Goal: Task Accomplishment & Management: Manage account settings

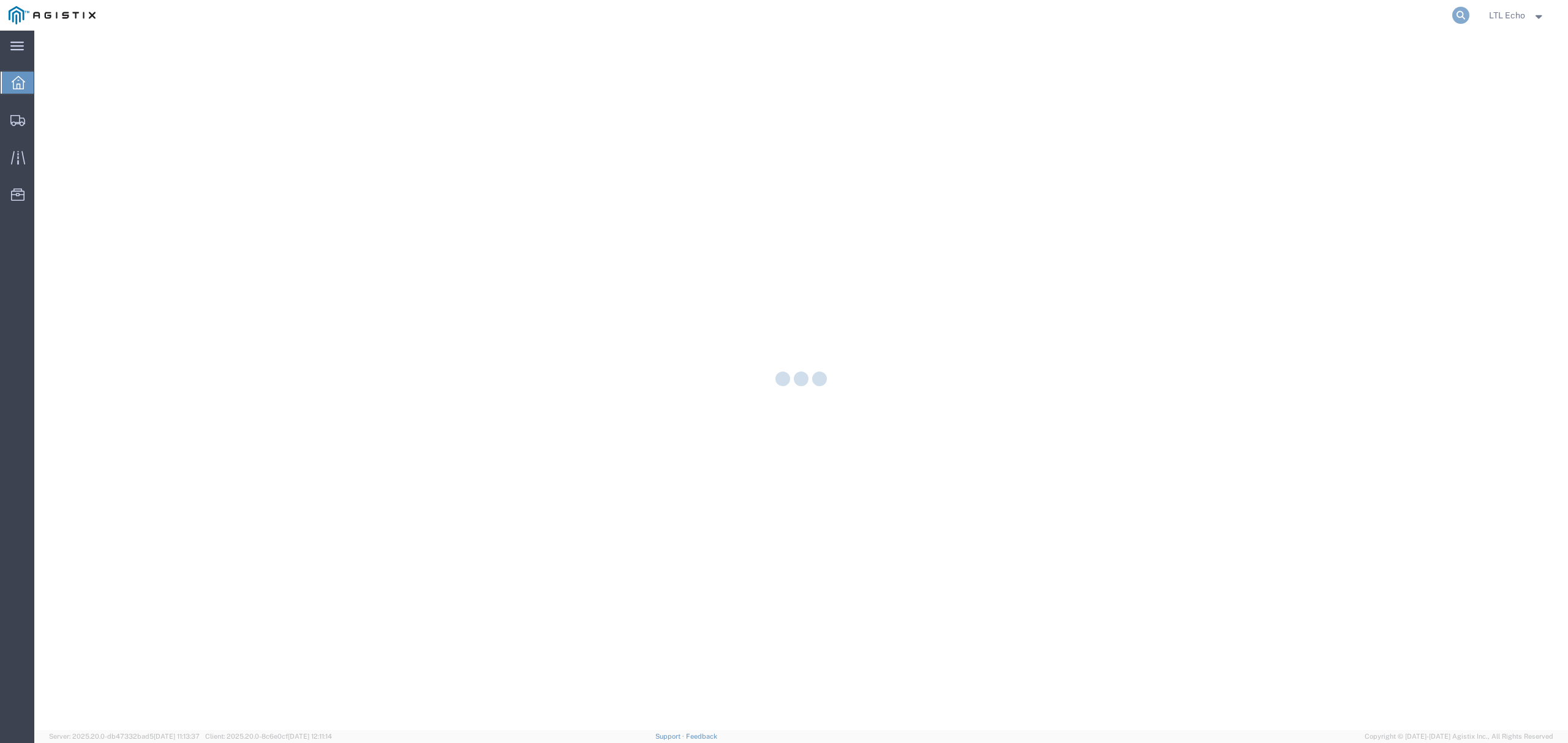
click at [1455, 18] on icon at bounding box center [1461, 15] width 17 height 17
click at [1404, 28] on input "search" at bounding box center [1266, 15] width 373 height 29
paste input "57037968"
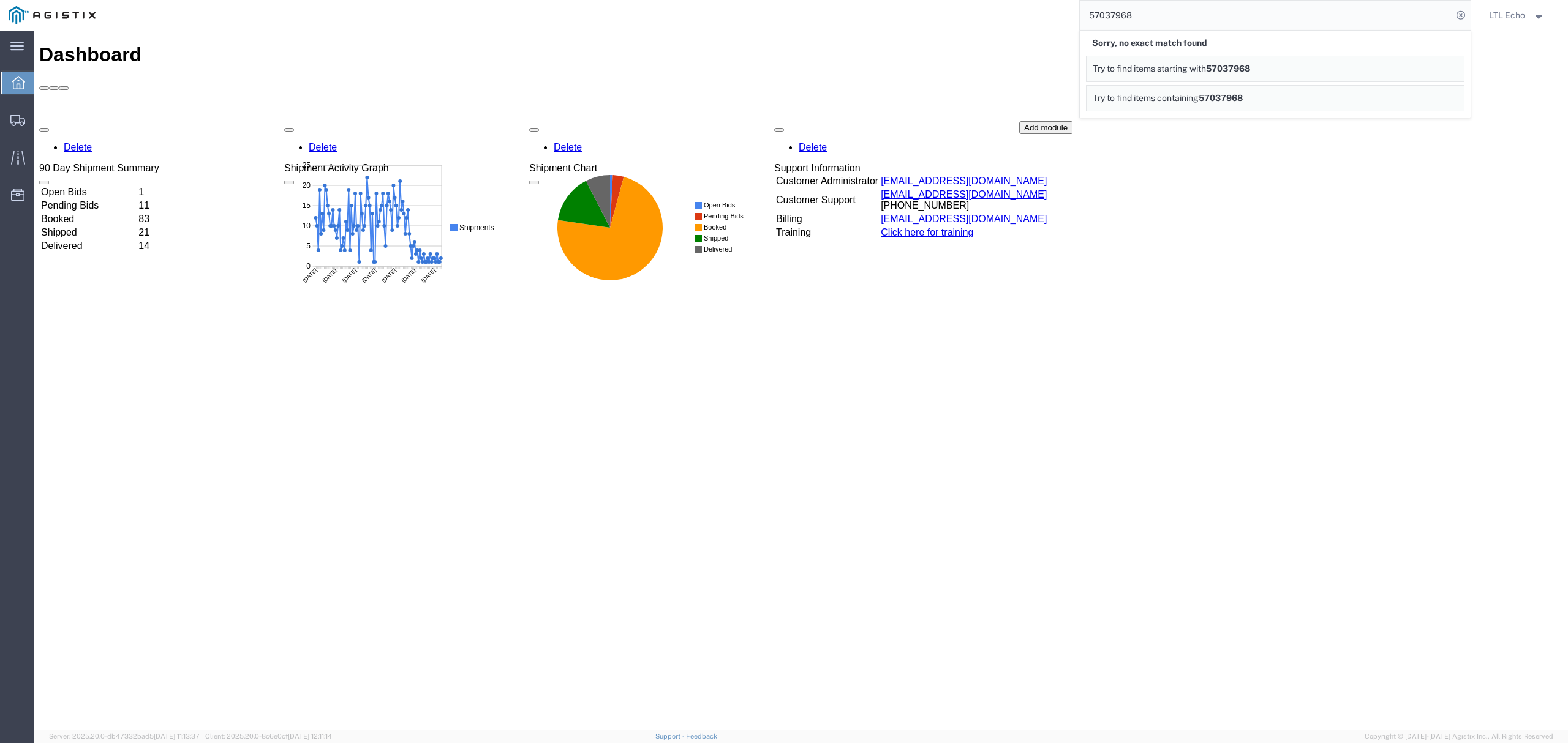
drag, startPoint x: 1147, startPoint y: 15, endPoint x: 1014, endPoint y: 17, distance: 133.0
click at [1042, 21] on div "57037968 Sorry, no exact match found Try to find items starting with 57037968 T…" at bounding box center [787, 15] width 1367 height 30
paste input "567"
type input "57037567"
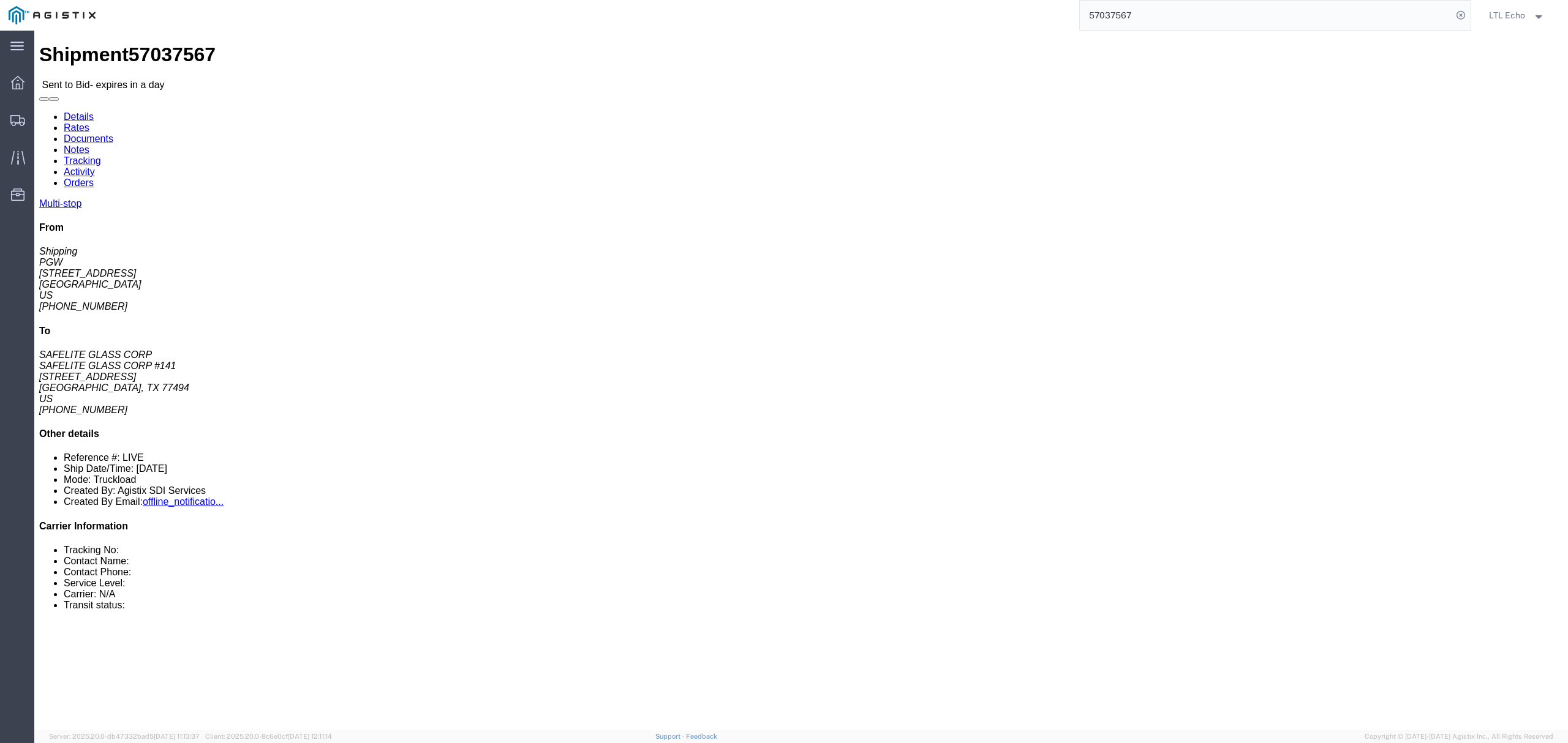
click link "Documents"
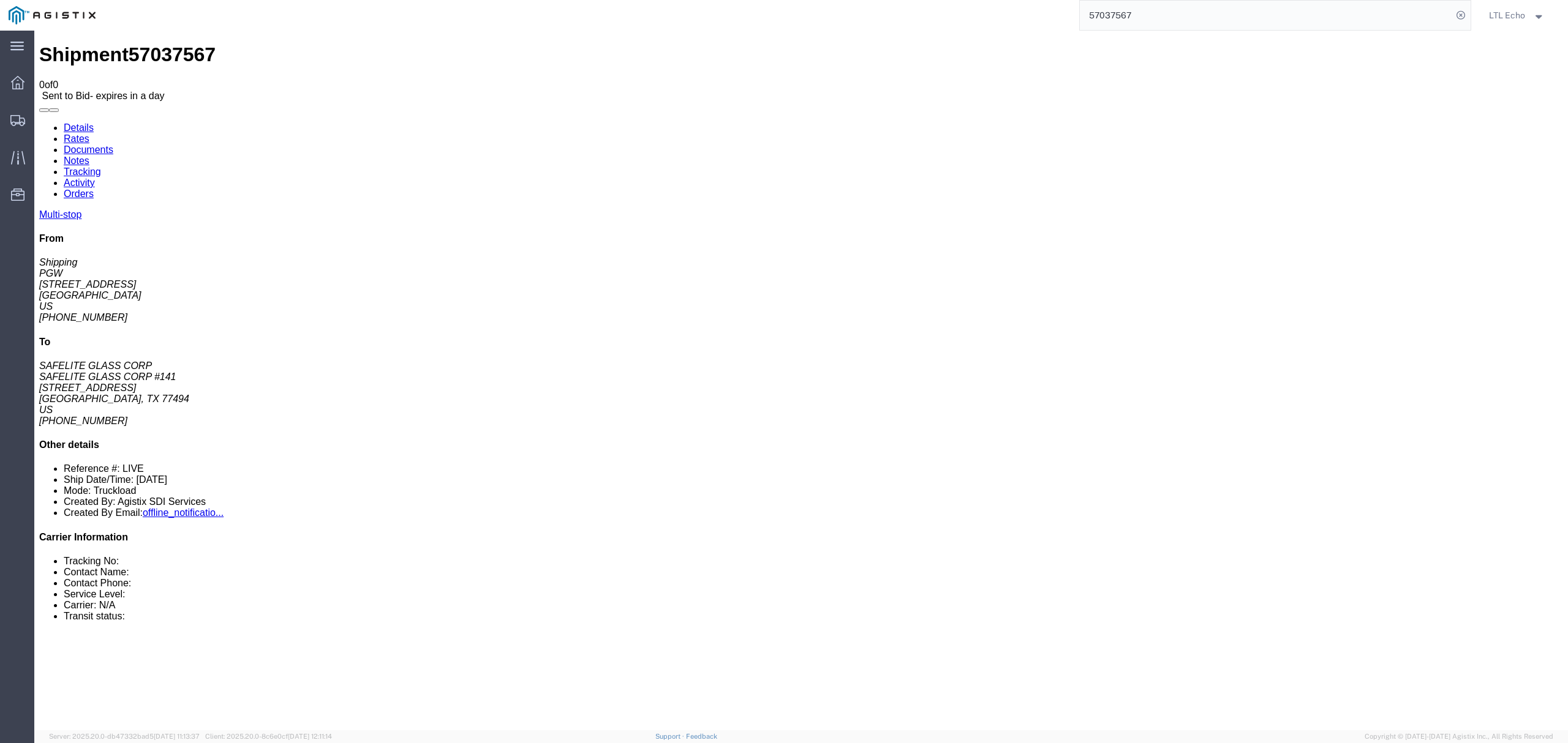
click at [89, 134] on link "Rates" at bounding box center [76, 139] width 26 height 11
click at [82, 122] on link "Details" at bounding box center [78, 128] width 30 height 11
click address "SAFELITE GLASS CORP #141 (SAFELITE GLASS CORP) SGC774 28350 WEST TEN BLVD KATY,…"
copy address "77494"
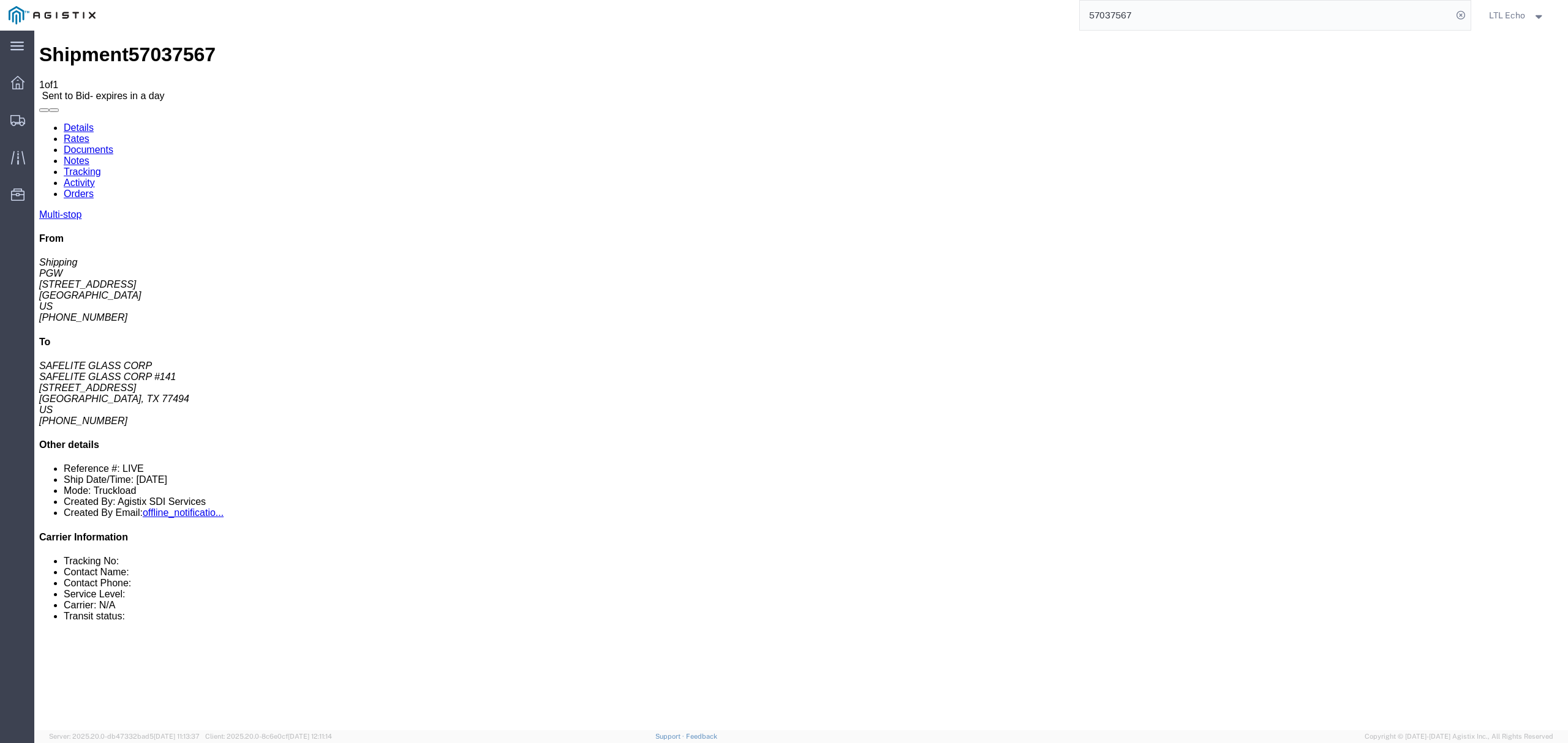
click address "SAFELITE GLASS CORP #141 (SAFELITE GLASS CORP) SGC774 28350 WEST TEN BLVD KATY,…"
copy address "77494"
click div "Ship From PGW (Shipping) 5329 850 Southern Ave Chillicothe, OH 45601 United Sta…"
click address "PGW (Shipping) [STREET_ADDRESS] [PHONE_NUMBER] [EMAIL_ADDRESS][DOMAIN_NAME]"
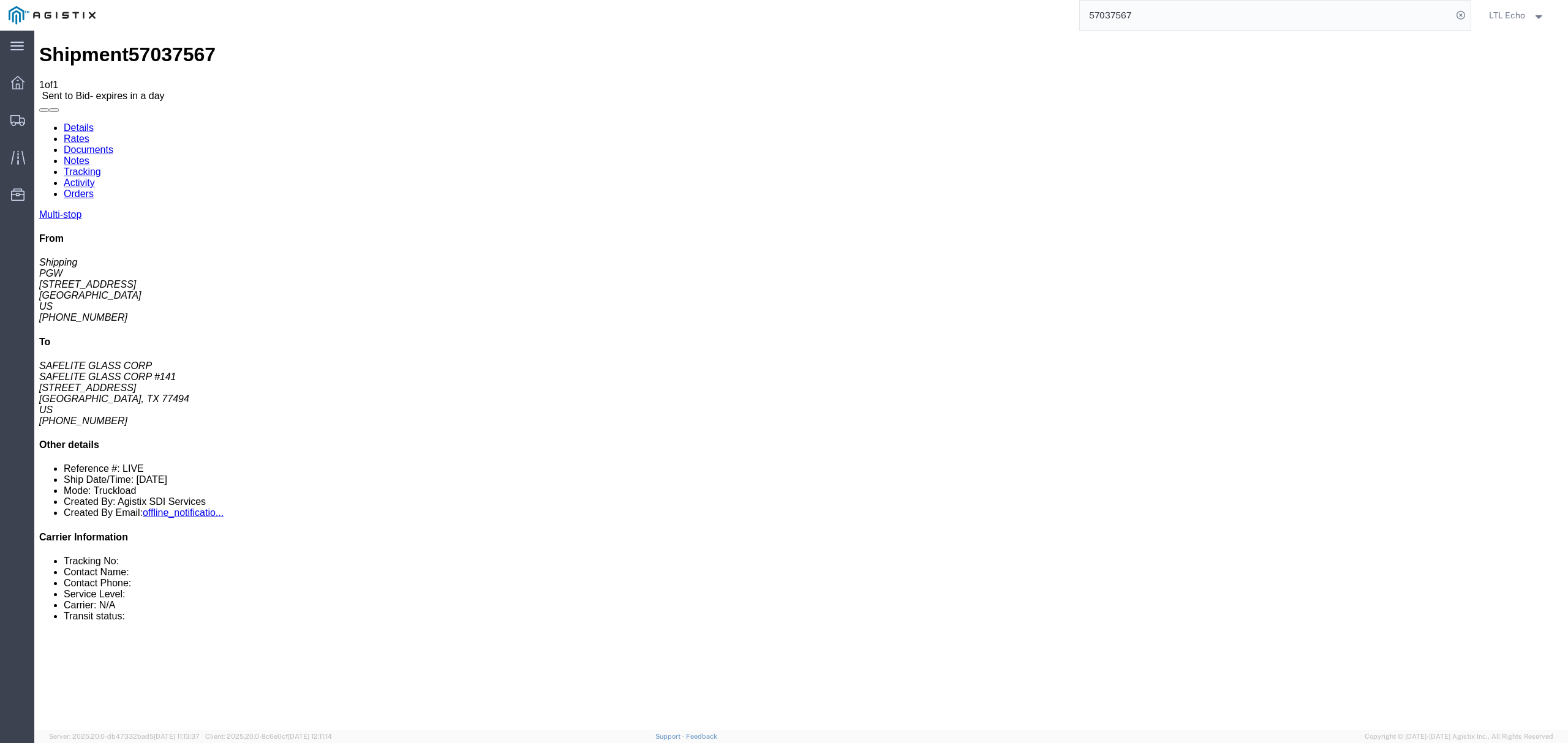
click address "PGW (Shipping) [STREET_ADDRESS] [PHONE_NUMBER] [EMAIL_ADDRESS][DOMAIN_NAME]"
copy address "45601"
click address "SAFELITE GLASS CORP #141 (SAFELITE GLASS CORP) SGC774 28350 WEST TEN BLVD KATY,…"
copy address "77494"
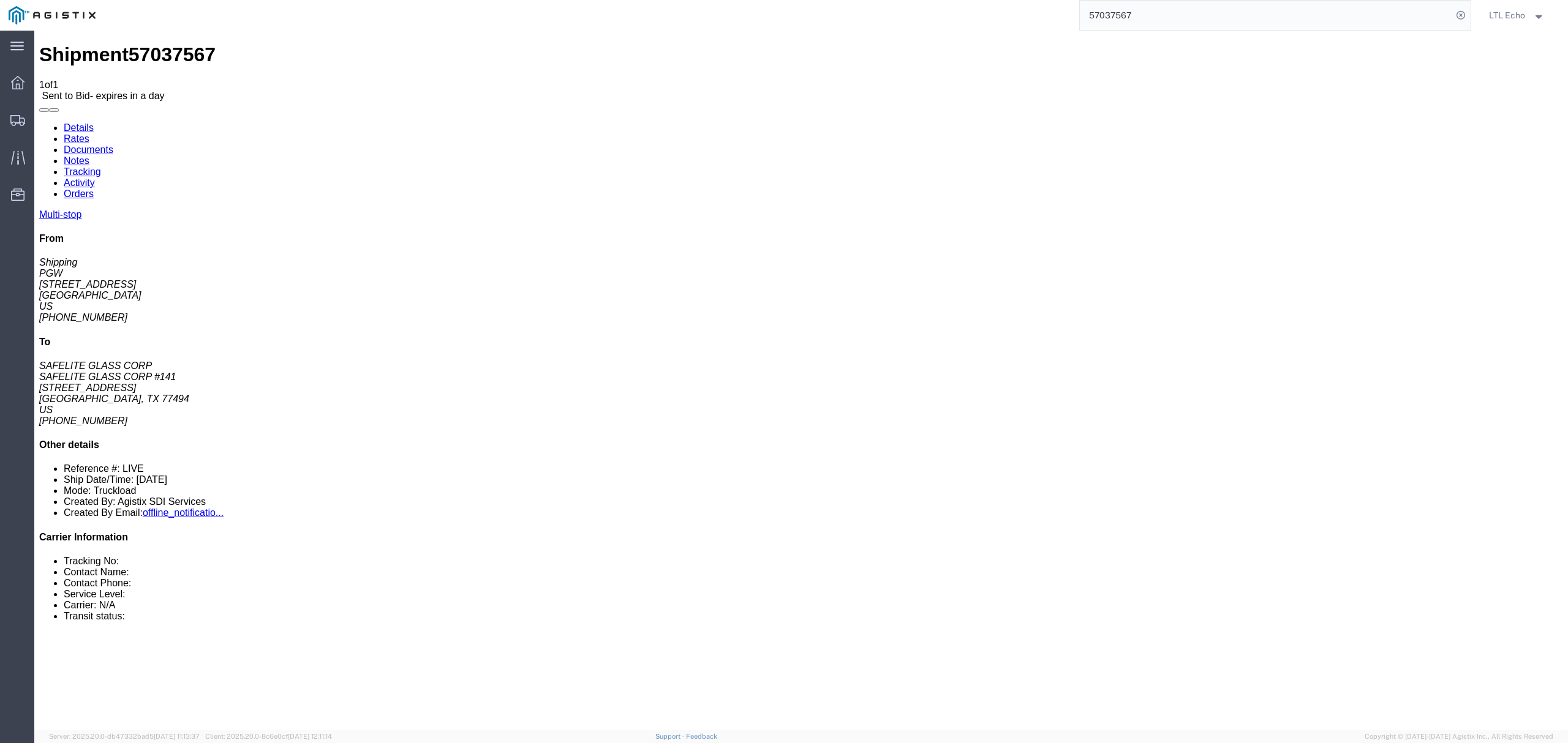
click link "Enter / Modify Bid"
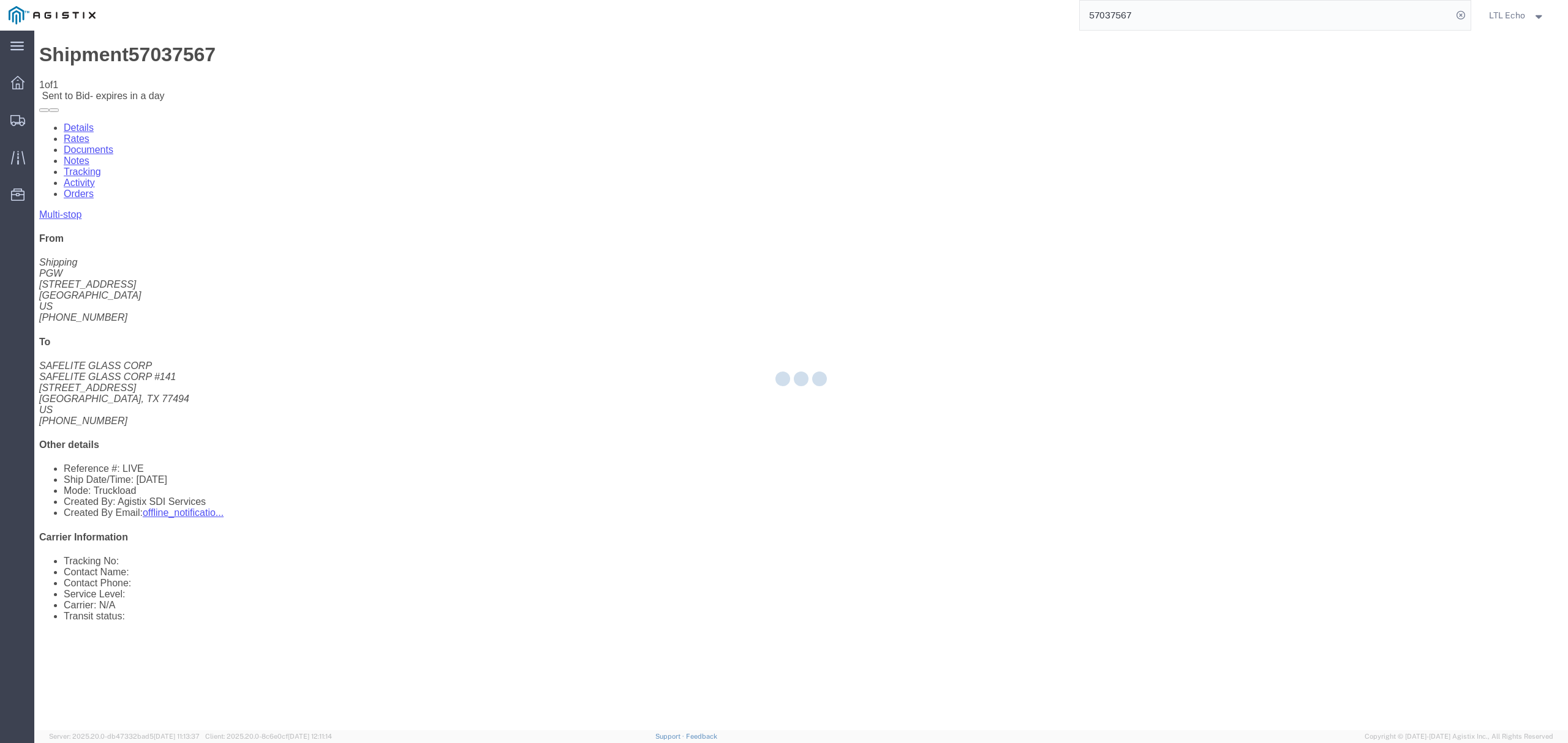
select select "4622"
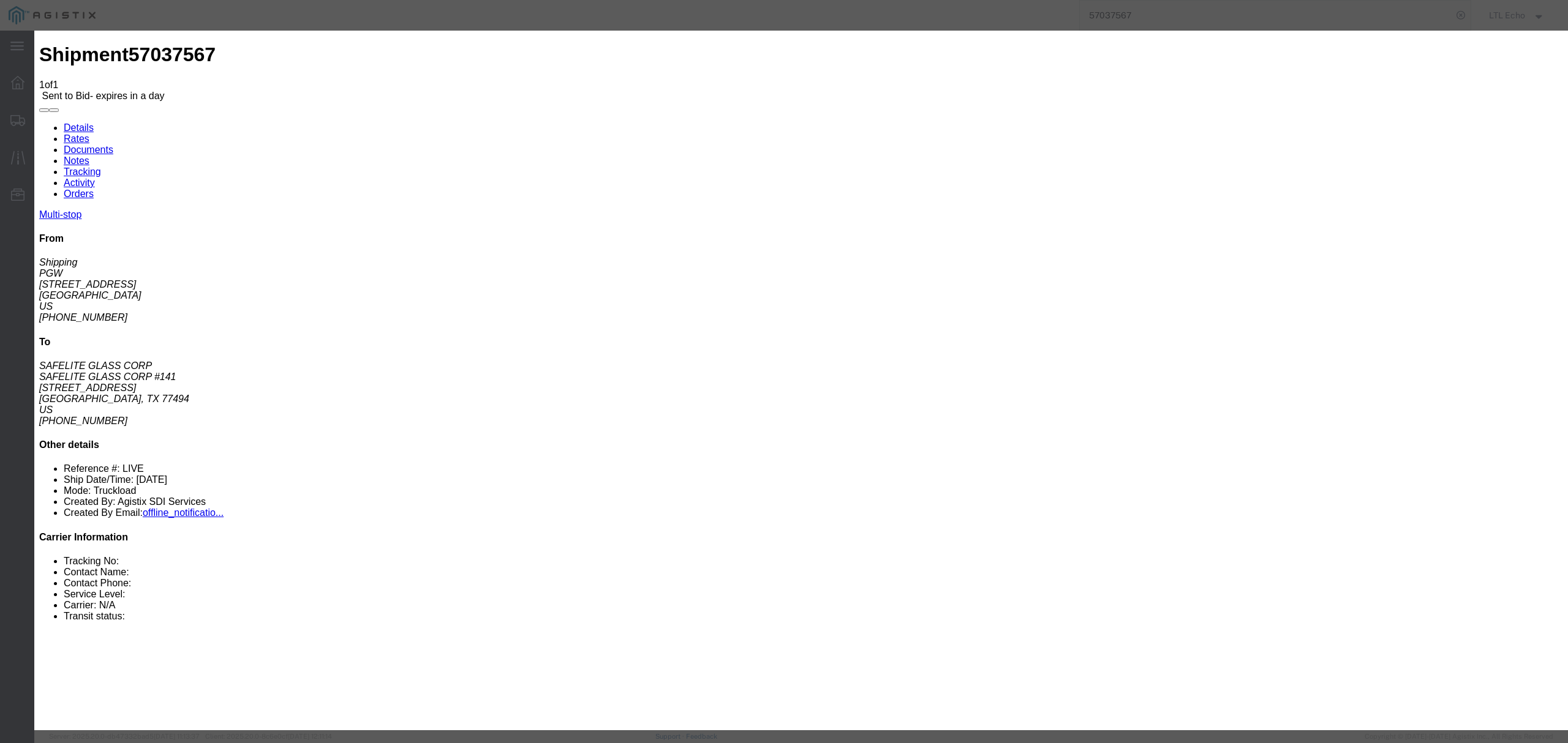
click input "number"
type input "2650"
click select "Select Guaranteed Next Day LTL Standard 3-5 Day Rail TL Standard 3 - 5 Day"
select select "13989"
click select "Select Guaranteed Next Day LTL Standard 3-5 Day Rail TL Standard 3 - 5 Day"
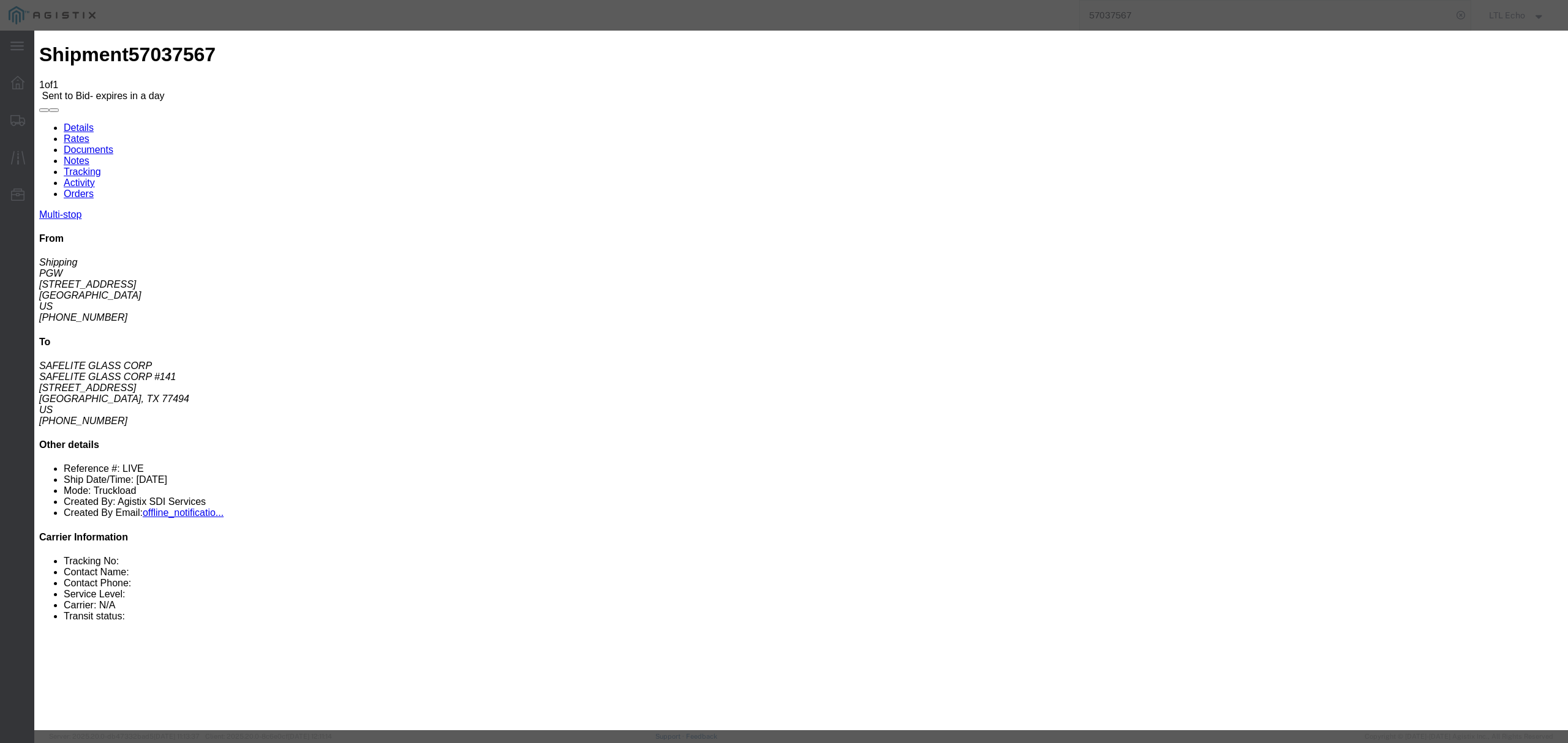
click input "text"
type input "57037567"
click button "Submit"
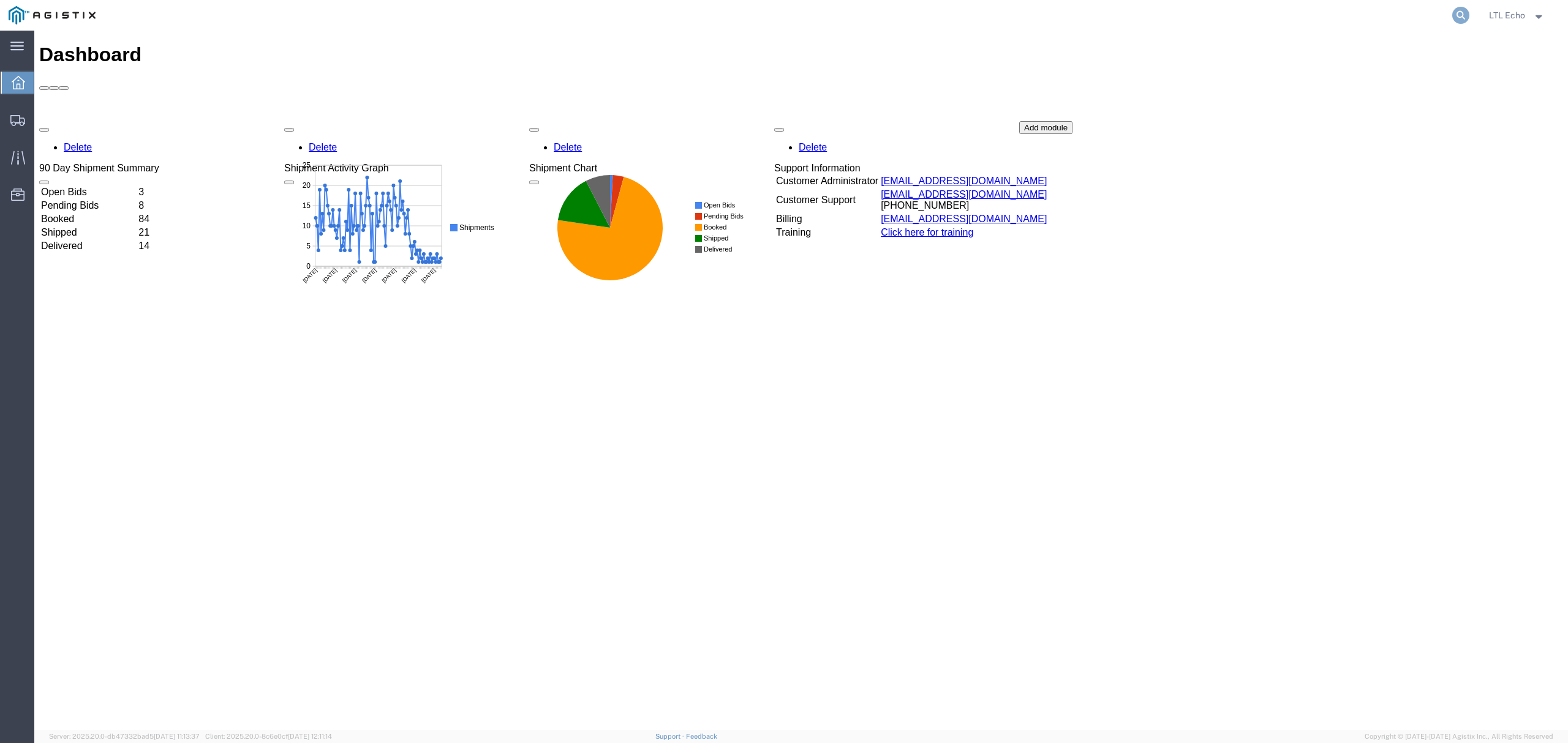
click at [1459, 11] on icon at bounding box center [1461, 15] width 17 height 17
click at [1394, 11] on input "search" at bounding box center [1266, 15] width 373 height 29
paste input "57037586"
type input "57037586"
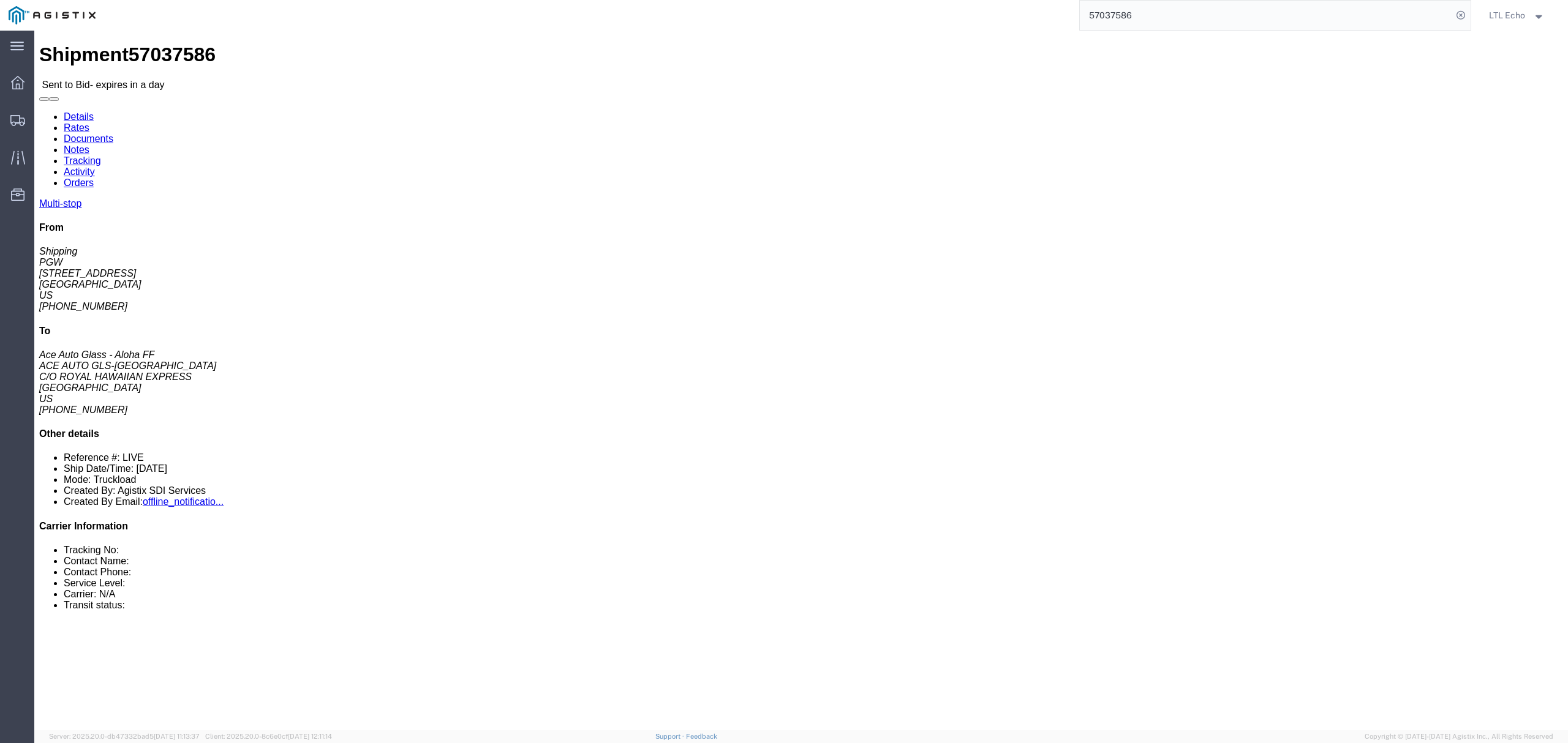
click address "PGW (Shipping) [STREET_ADDRESS] [PHONE_NUMBER] [EMAIL_ADDRESS][DOMAIN_NAME]"
copy address "45601"
click link "Rates"
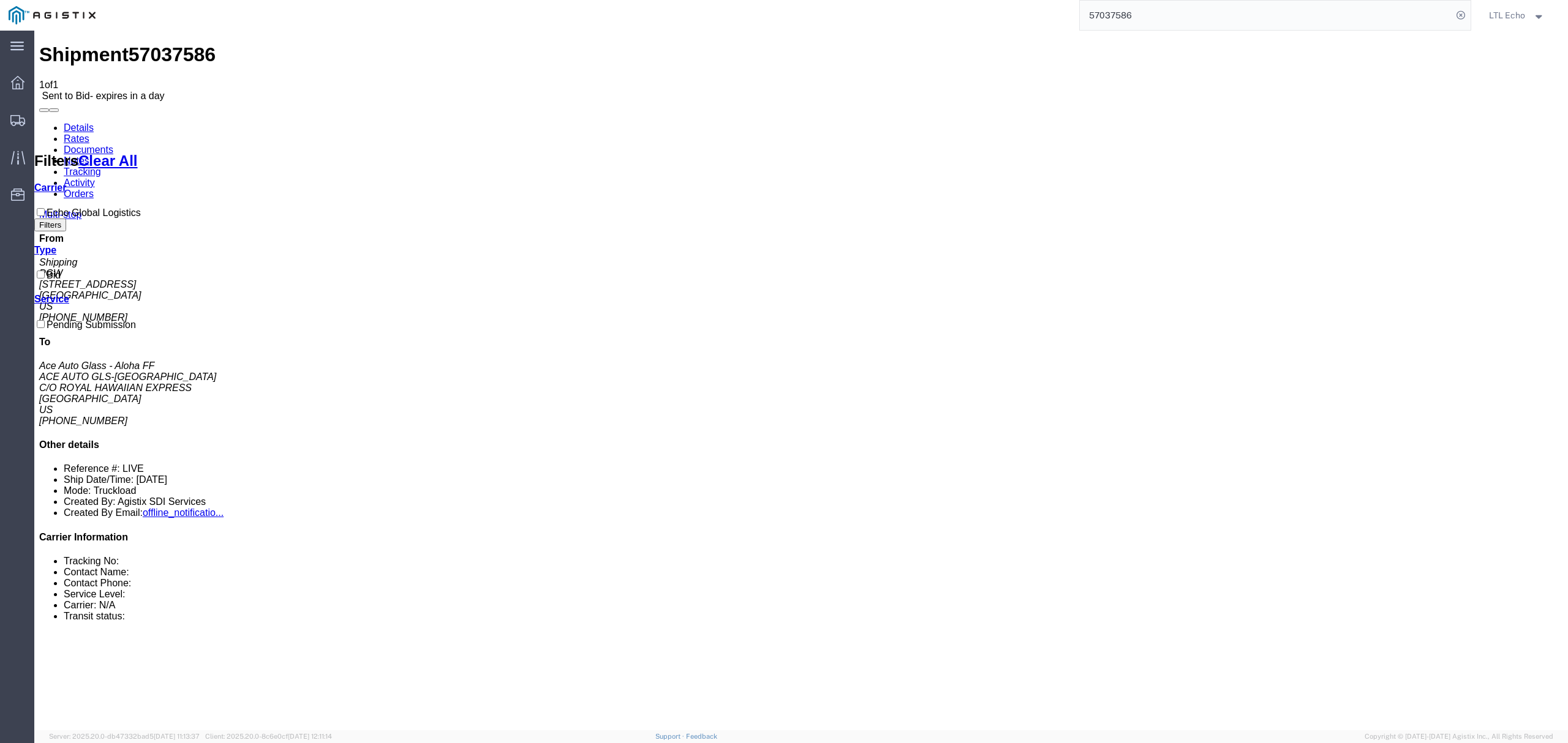
click at [87, 122] on link "Details" at bounding box center [78, 128] width 30 height 11
click address "ACE AUTO GLS-[GEOGRAPHIC_DATA] (Ace Auto Glass - Aloha FF) AAOC C/O ROYAL HAWAI…"
copy address "92833"
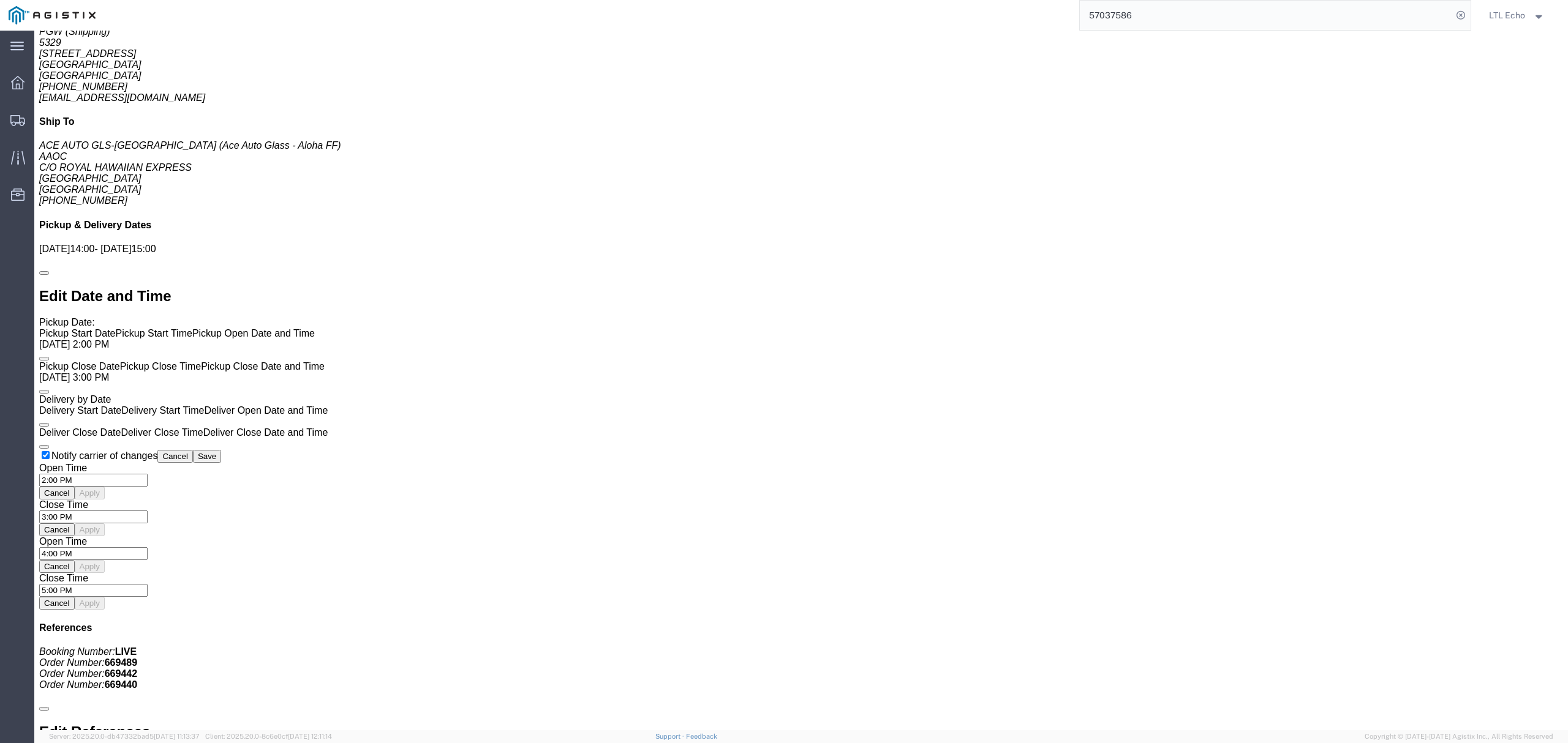
scroll to position [1301, 0]
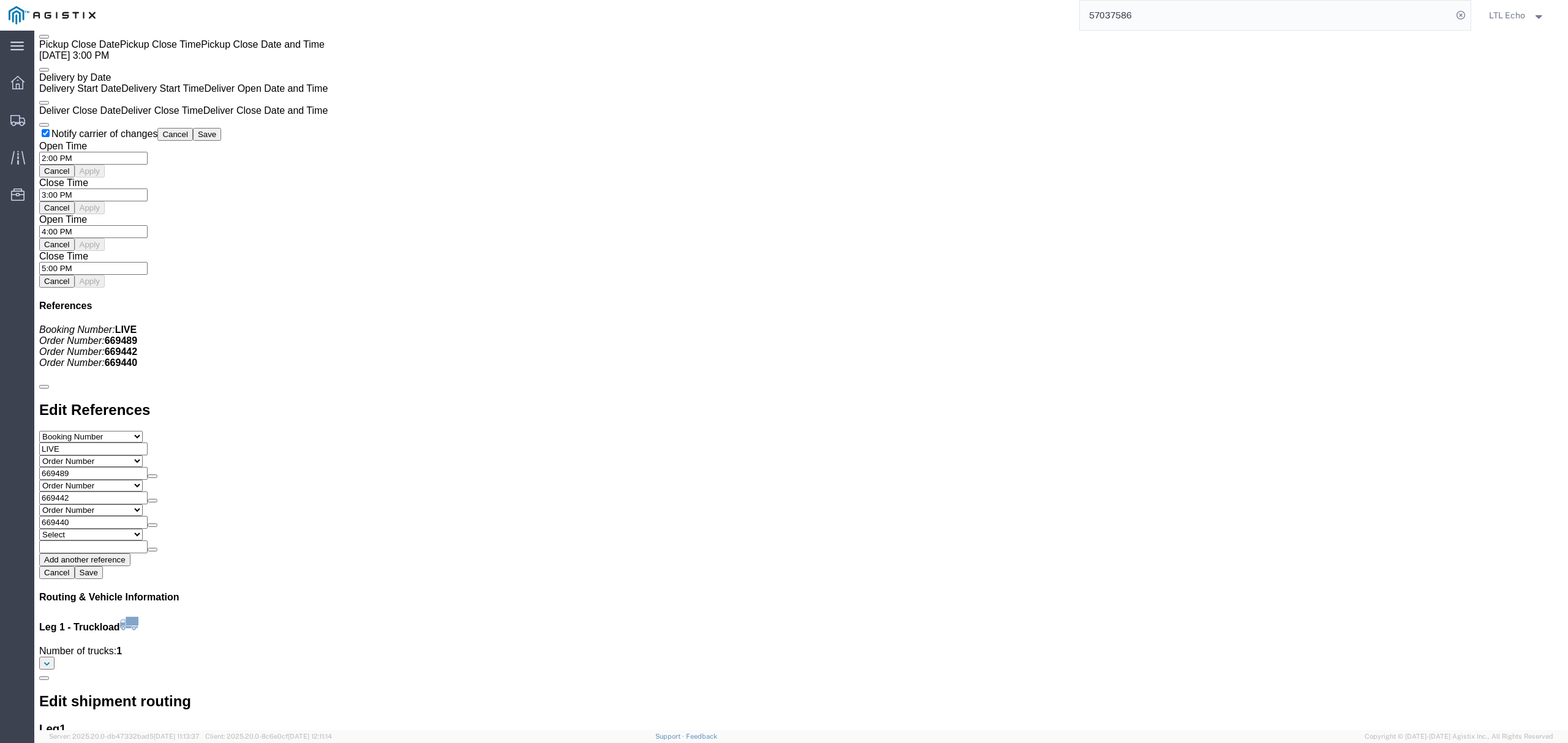
click link "Enter / Modify Bid"
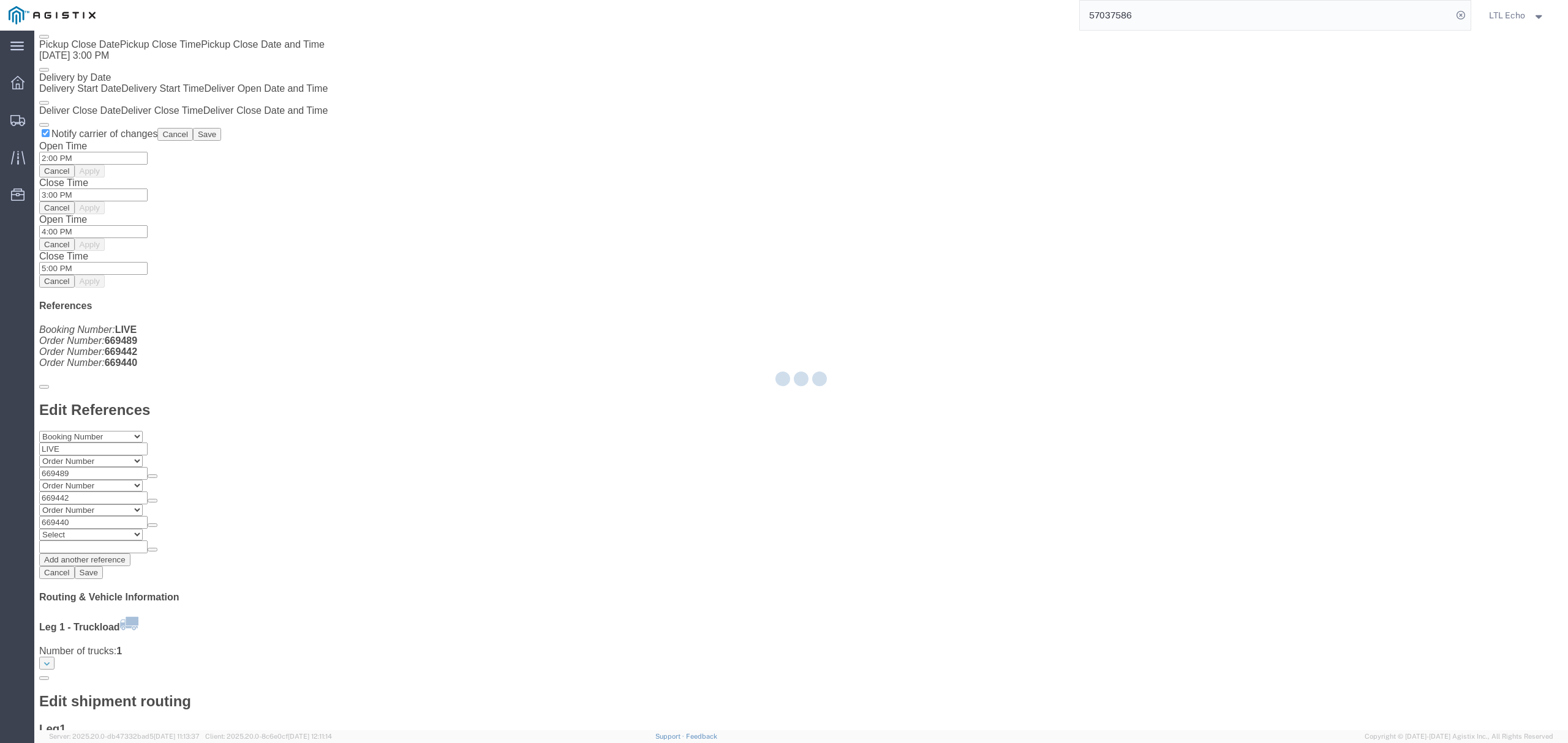
select select "4622"
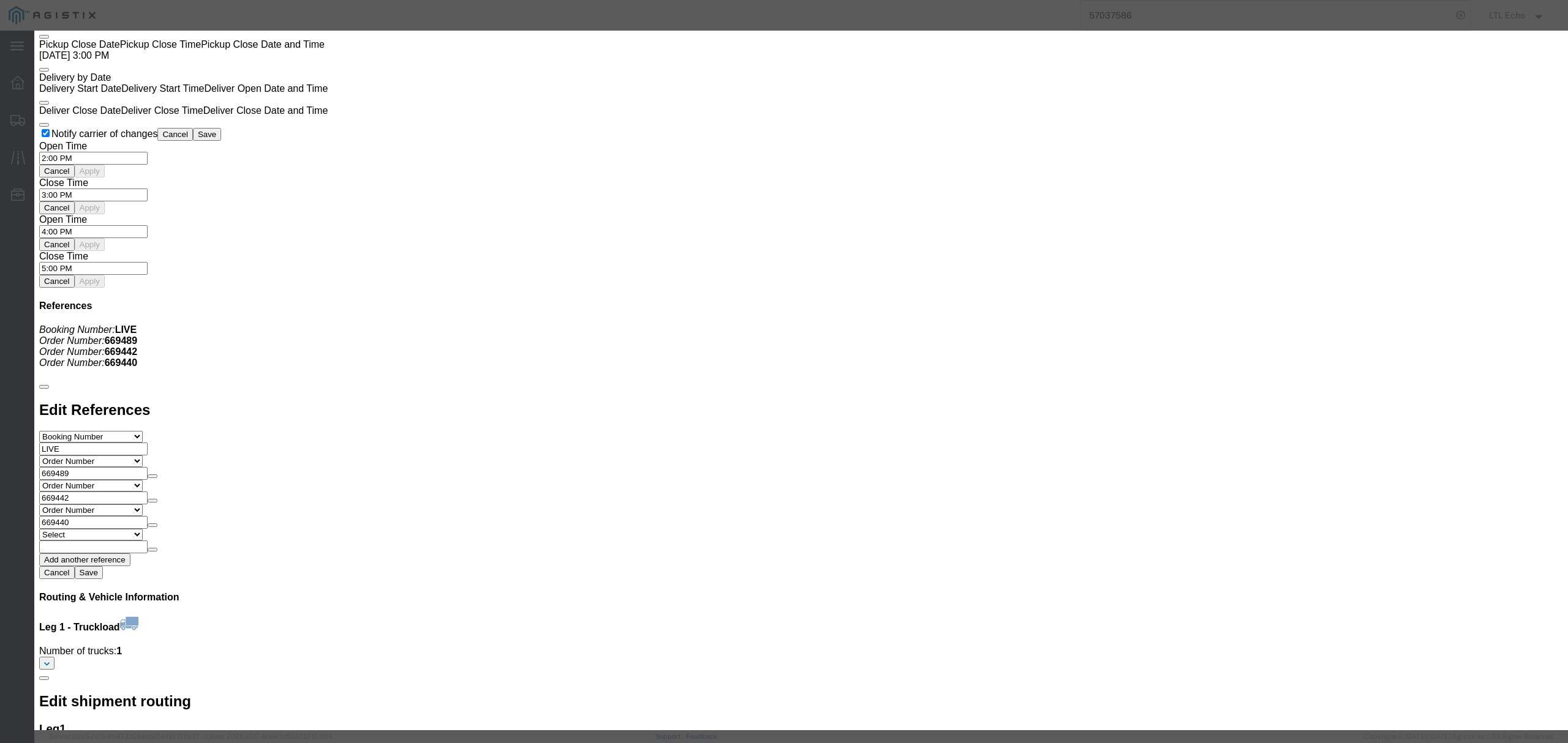
click input "number"
type input "3650"
click input "text"
type input "57037586"
click select "Select Guaranteed Next Day LTL Standard 3-5 Day Rail TL Standard 3 - 5 Day"
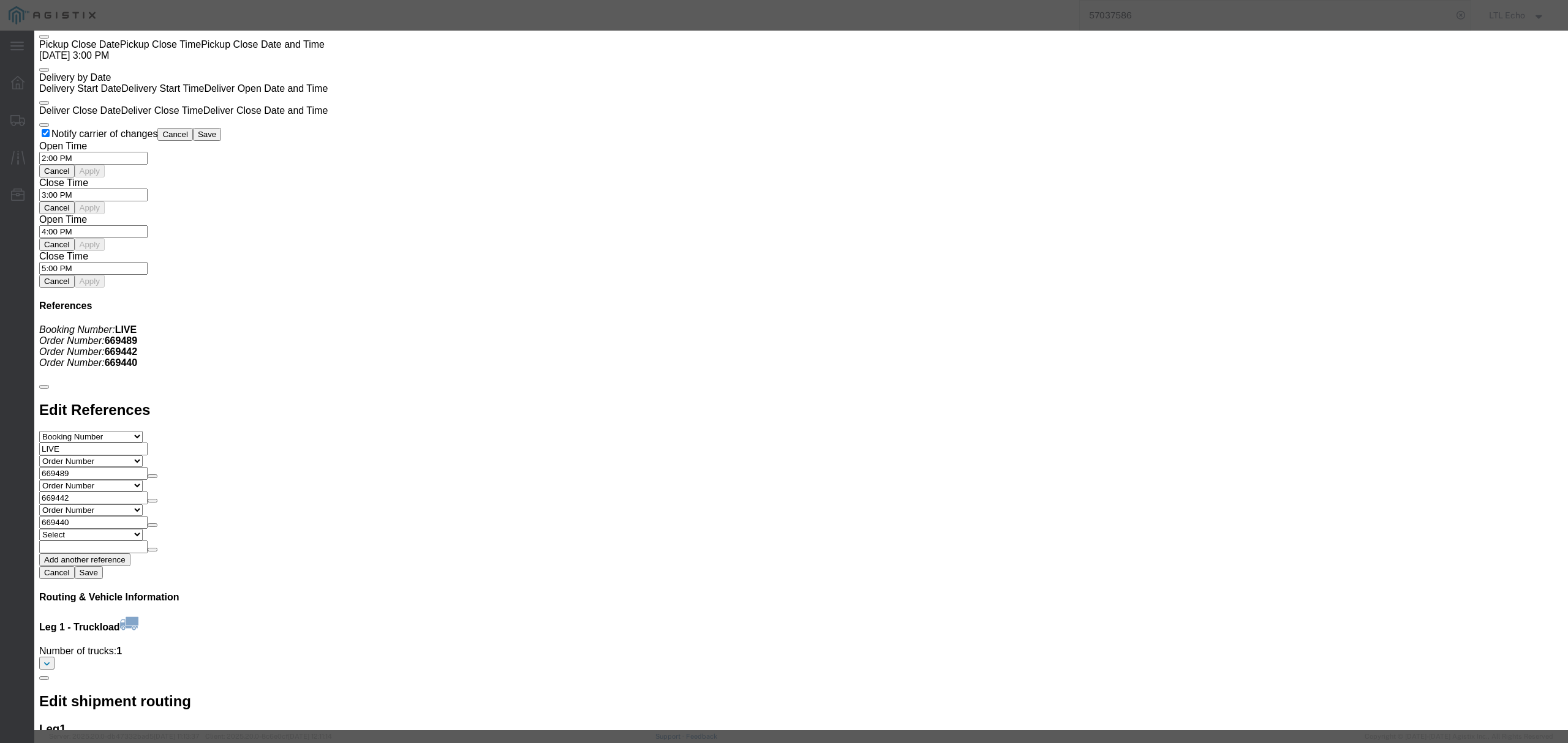
select select "13989"
click select "Select Guaranteed Next Day LTL Standard 3-5 Day Rail TL Standard 3 - 5 Day"
click button "Submit"
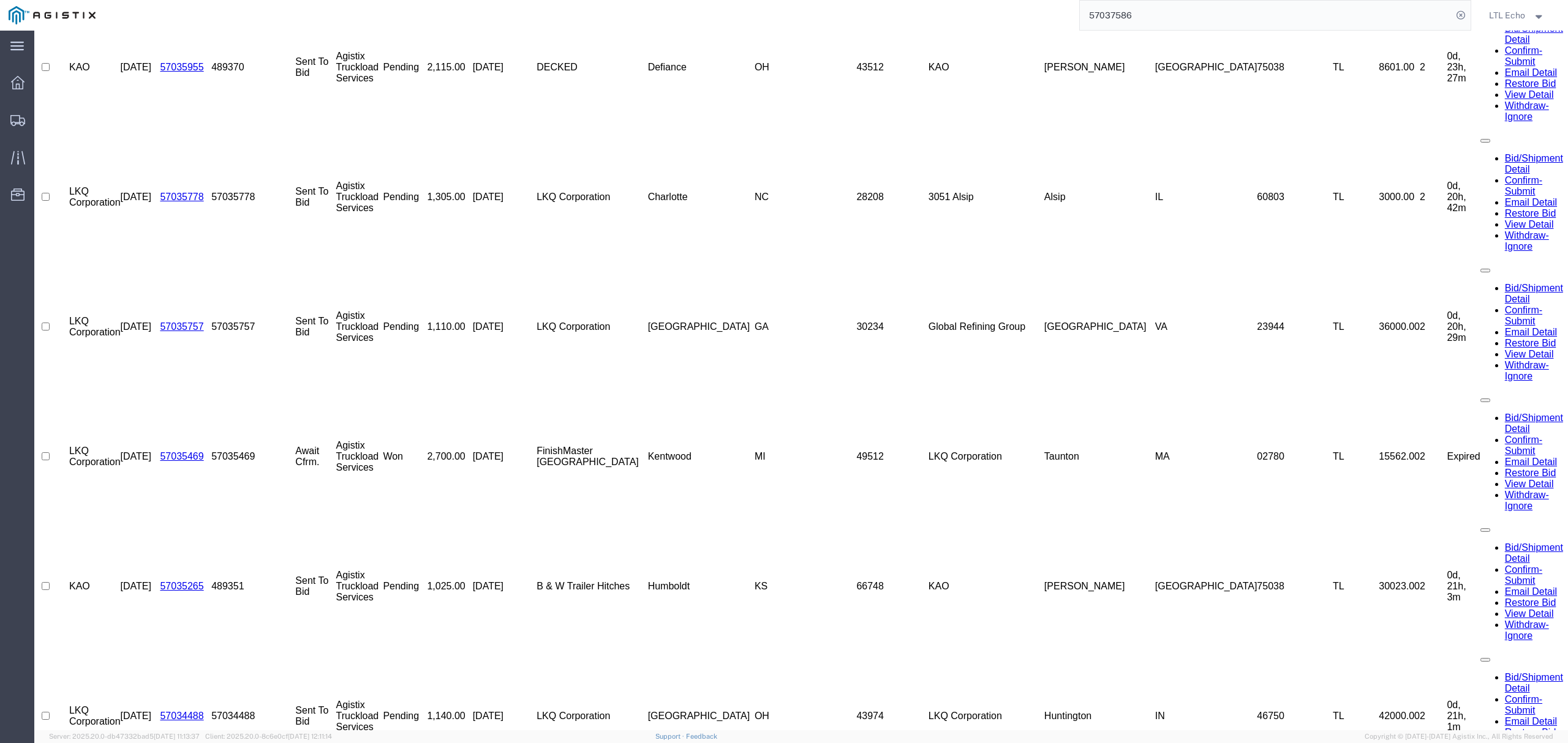
scroll to position [0, 0]
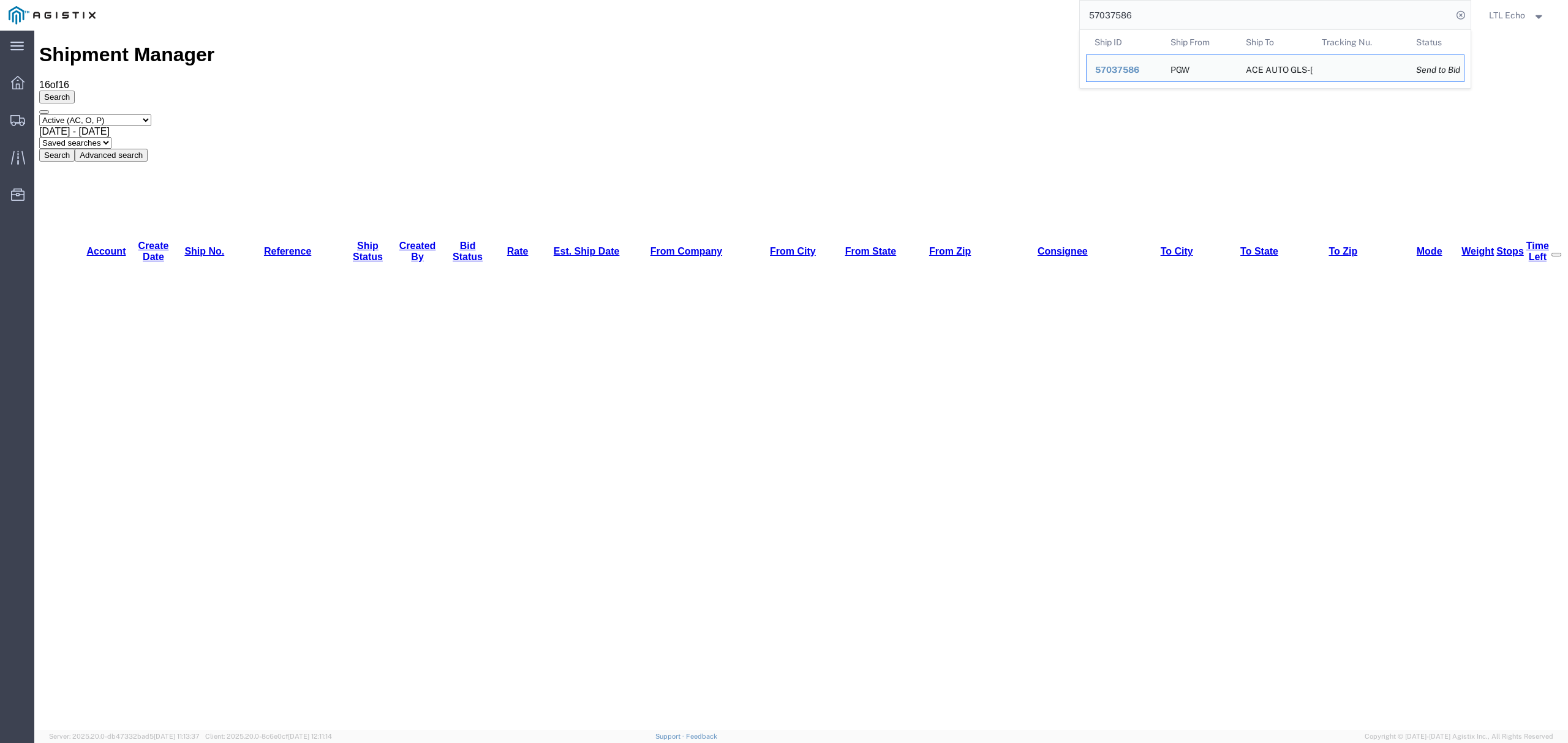
drag, startPoint x: 1181, startPoint y: 45, endPoint x: 881, endPoint y: 37, distance: 300.1
paste input "657"
type input "57037657"
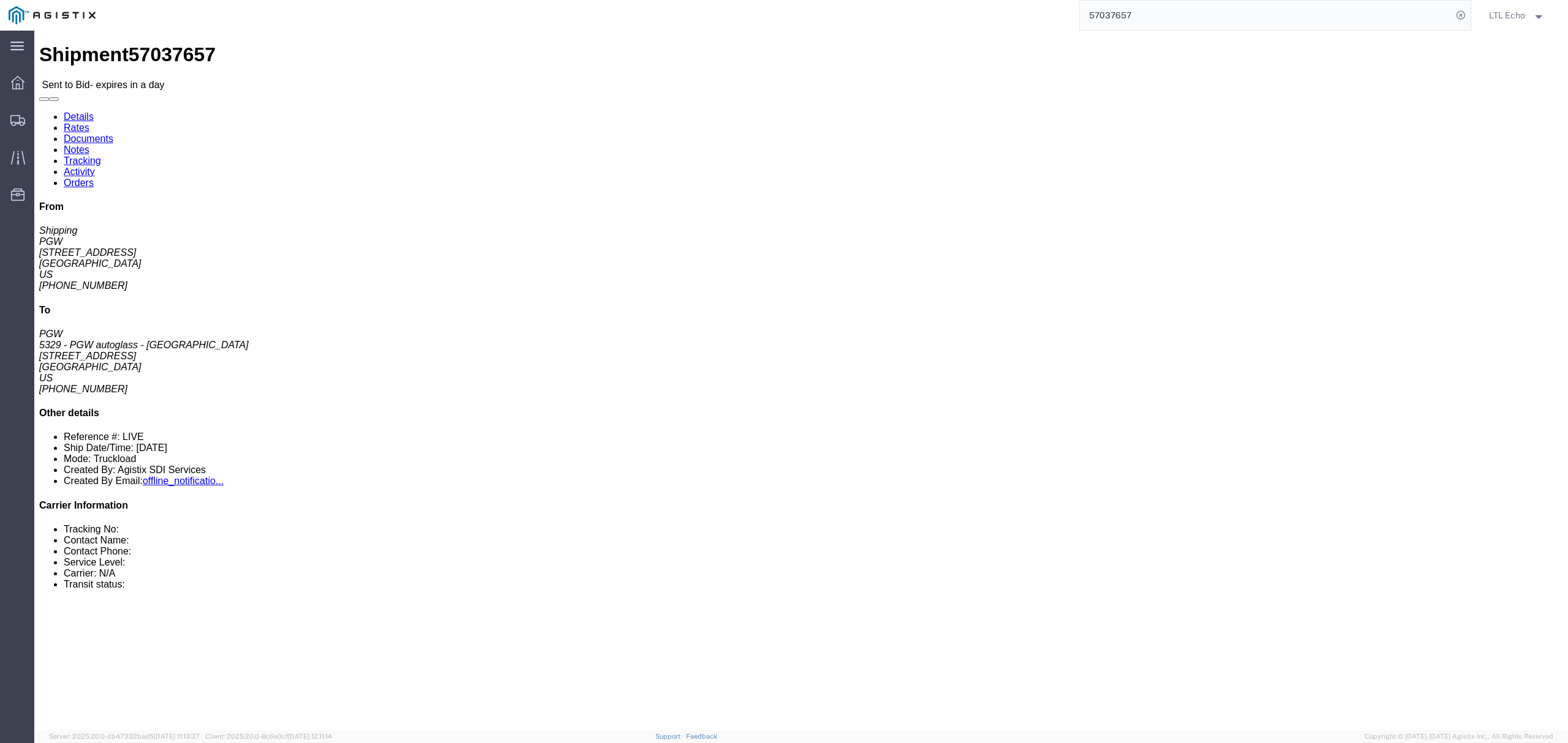
click address "PGW (Shipping) 5407 [STREET_ADDRESS] [PHONE_NUMBER] [EMAIL_ADDRESS][DOMAIN_NAME]"
copy address "85307"
click link "Notes"
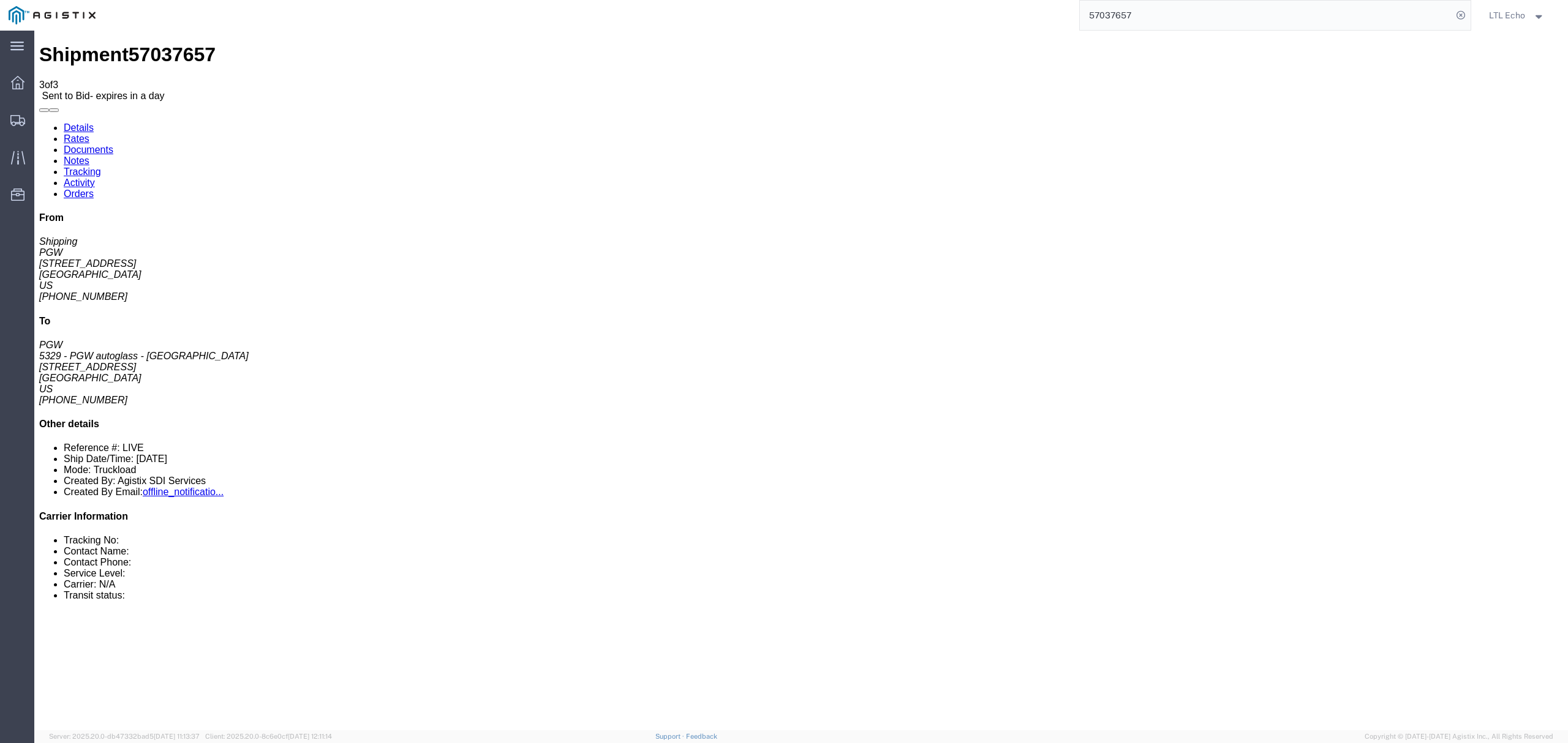
click at [83, 122] on link "Details" at bounding box center [78, 128] width 30 height 11
click address "5329 - PGW autoglass - Chillicothe (PGW) 5329 [STREET_ADDRESS] [PHONE_NUMBER] […"
copy address "45601"
click link "Rates"
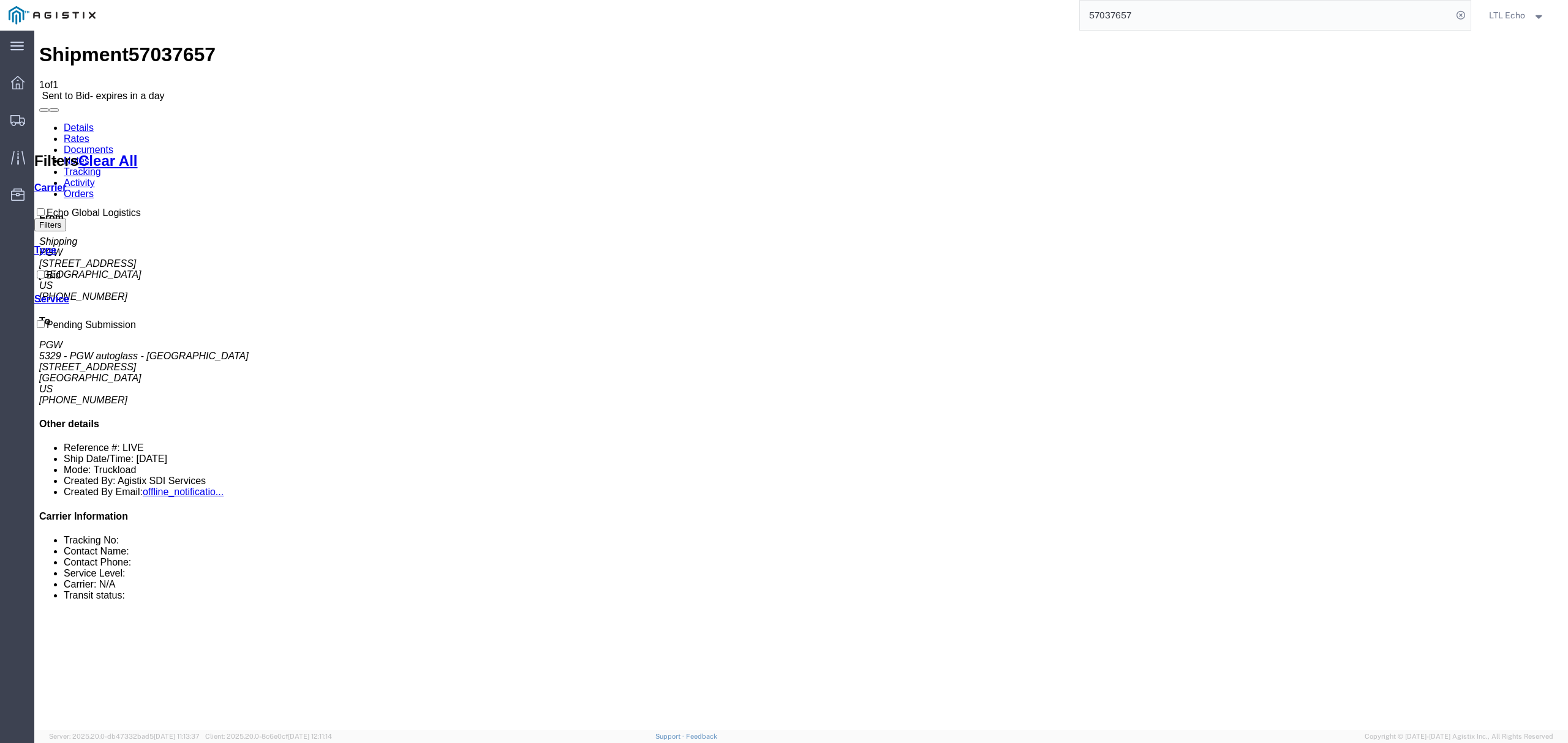
click at [76, 122] on link "Details" at bounding box center [78, 128] width 30 height 11
click link "Enter / Modify Bid"
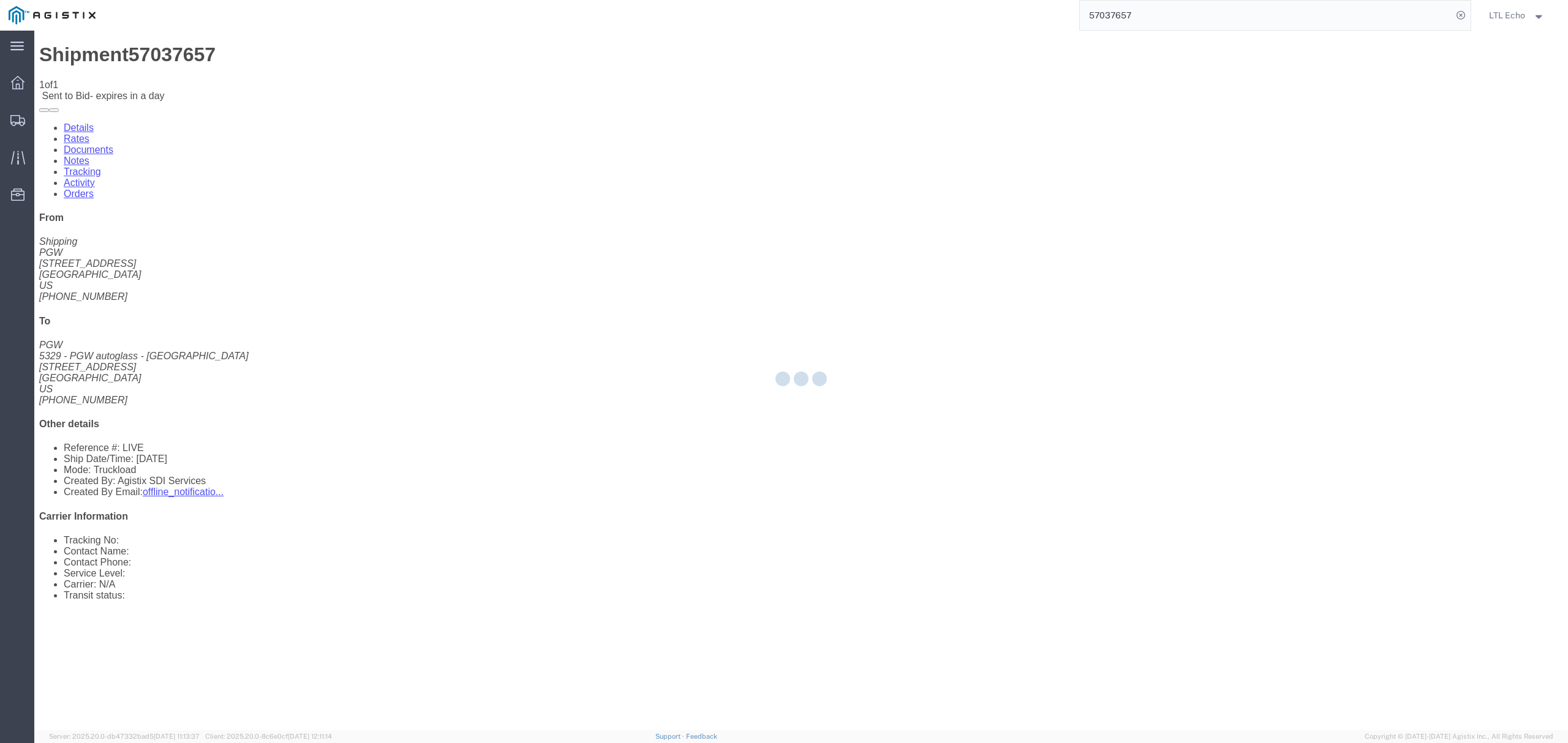
select select "4622"
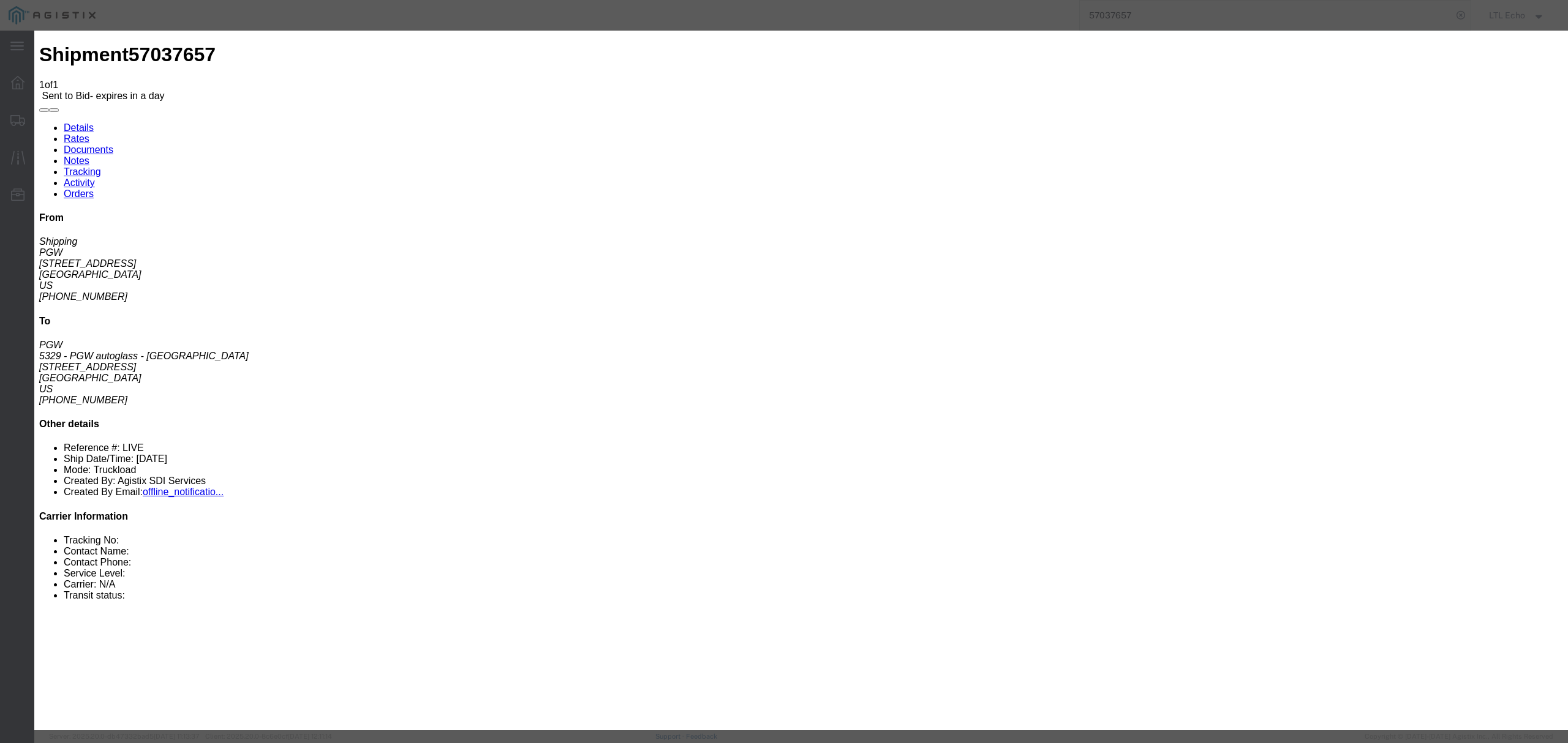
click input "number"
type input "3390"
click input "text"
type input "57037657"
click select "Select Guaranteed Next Day LTL Standard 3-5 Day Rail TL Standard 3 - 5 Day"
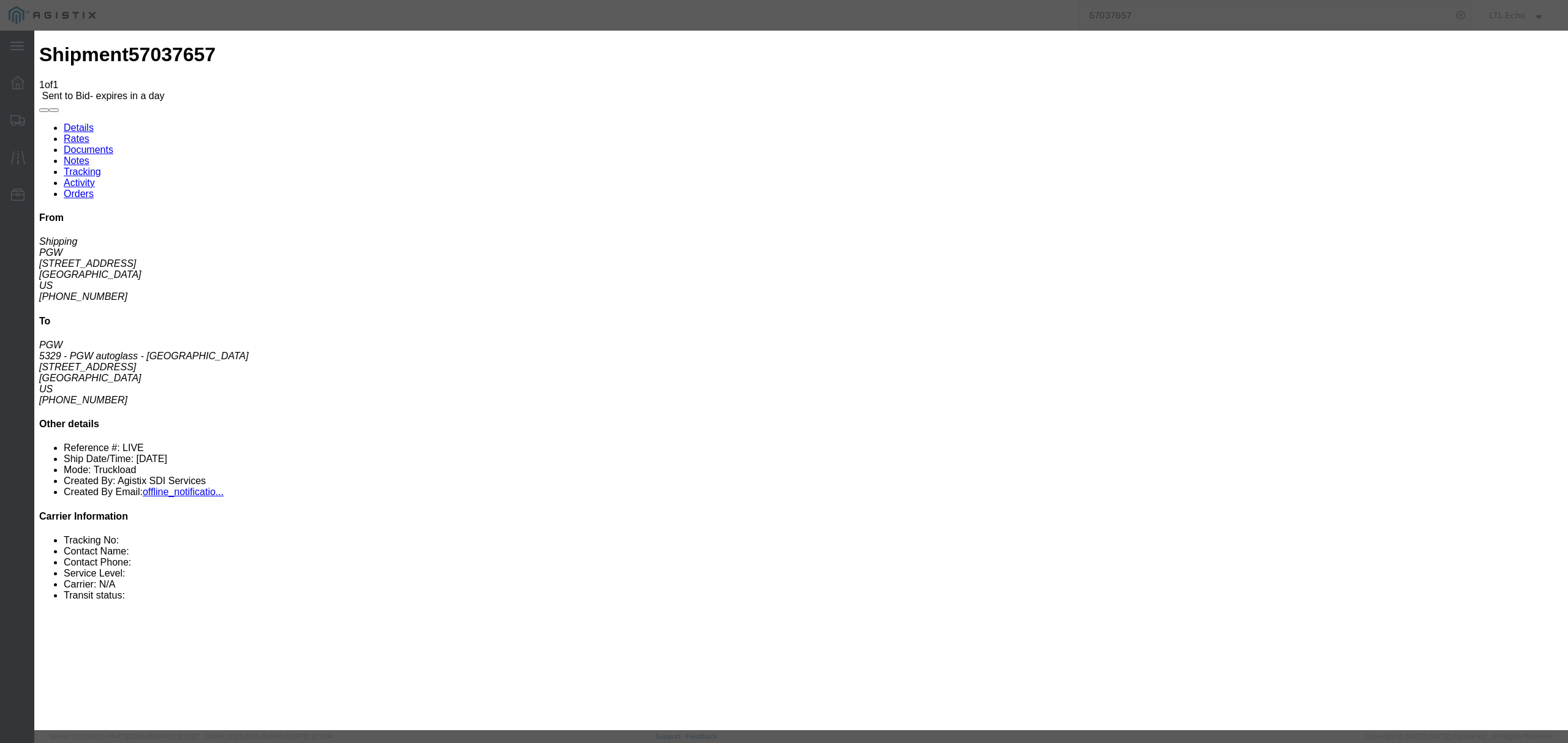
select select "13989"
click select "Select Guaranteed Next Day LTL Standard 3-5 Day Rail TL Standard 3 - 5 Day"
drag, startPoint x: 1023, startPoint y: 257, endPoint x: 948, endPoint y: 238, distance: 77.4
click div "Select 2 Day Service 3 Axle Winch Truck 3 to 5 Day Service 96L Domestic Flat Ra…"
click button "Submit"
